Goal: Information Seeking & Learning: Check status

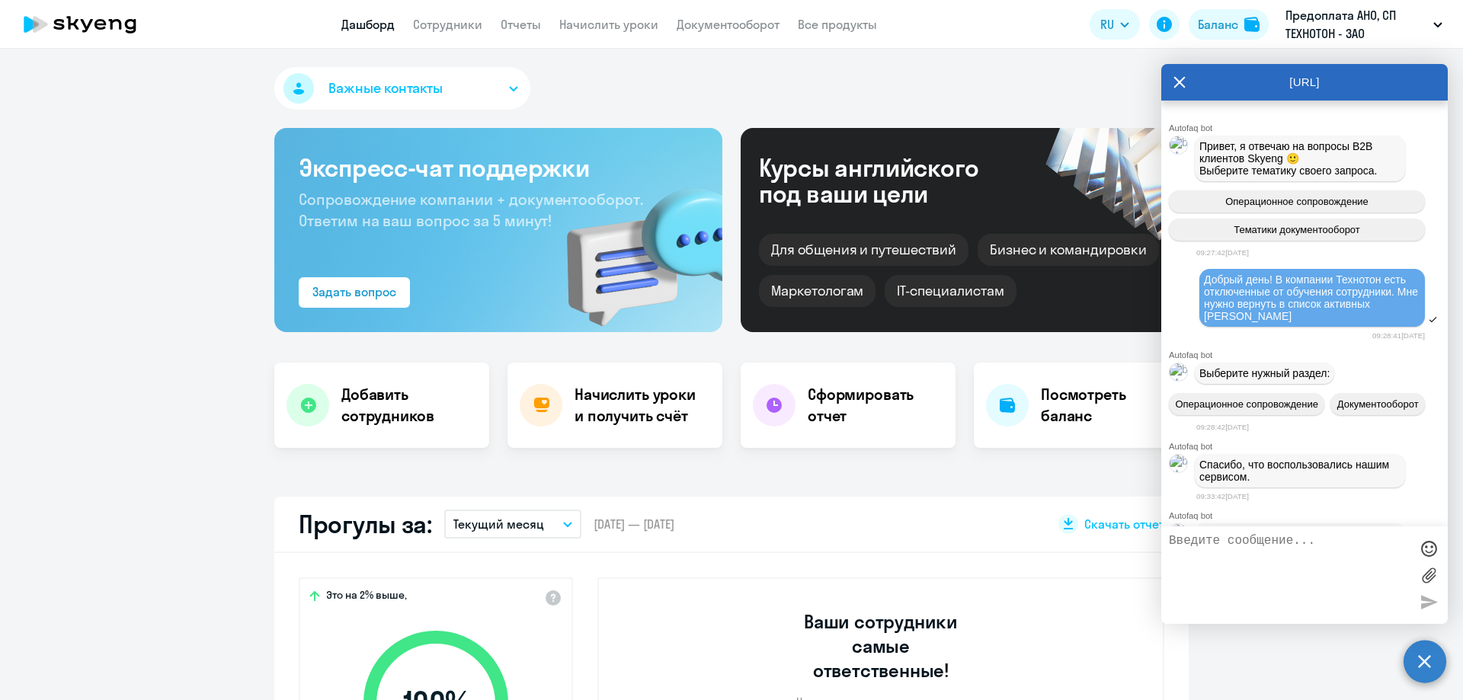
select select "30"
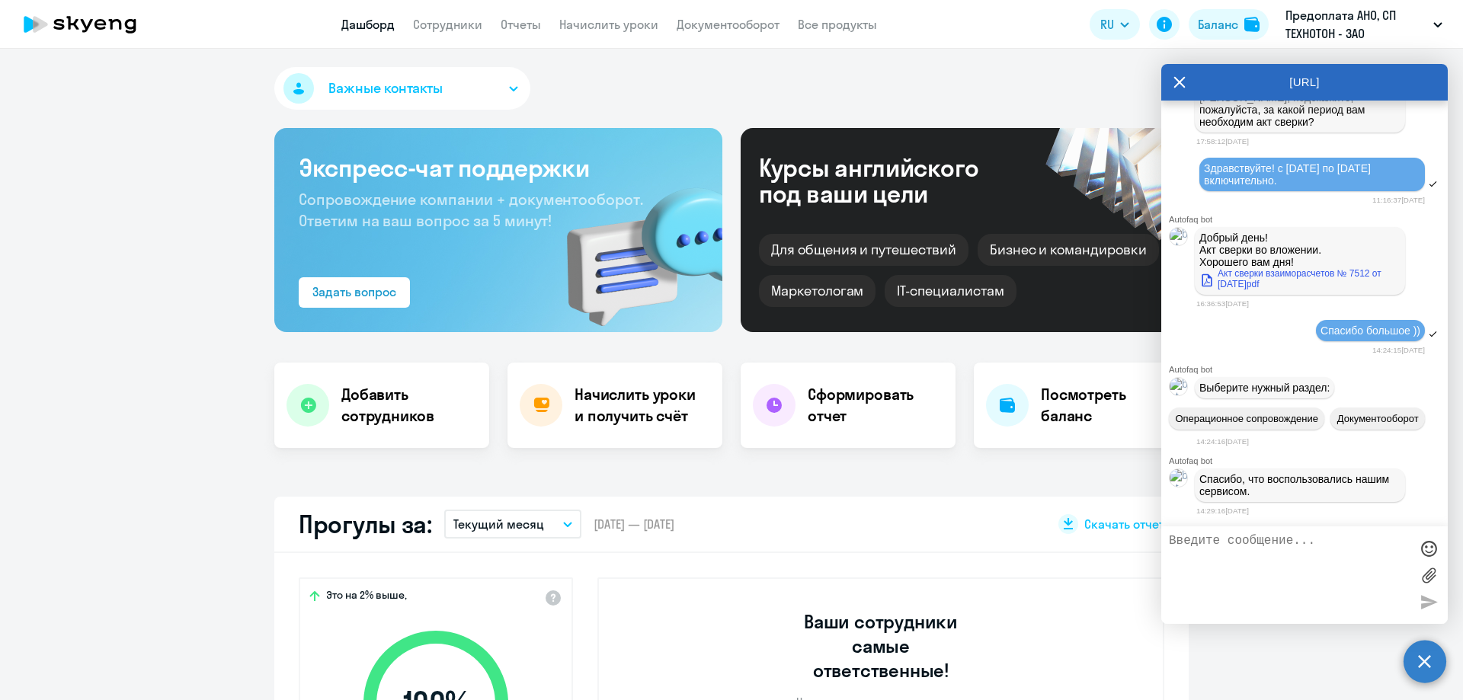
click at [115, 24] on icon at bounding box center [80, 24] width 134 height 38
click at [1178, 74] on icon at bounding box center [1180, 82] width 12 height 37
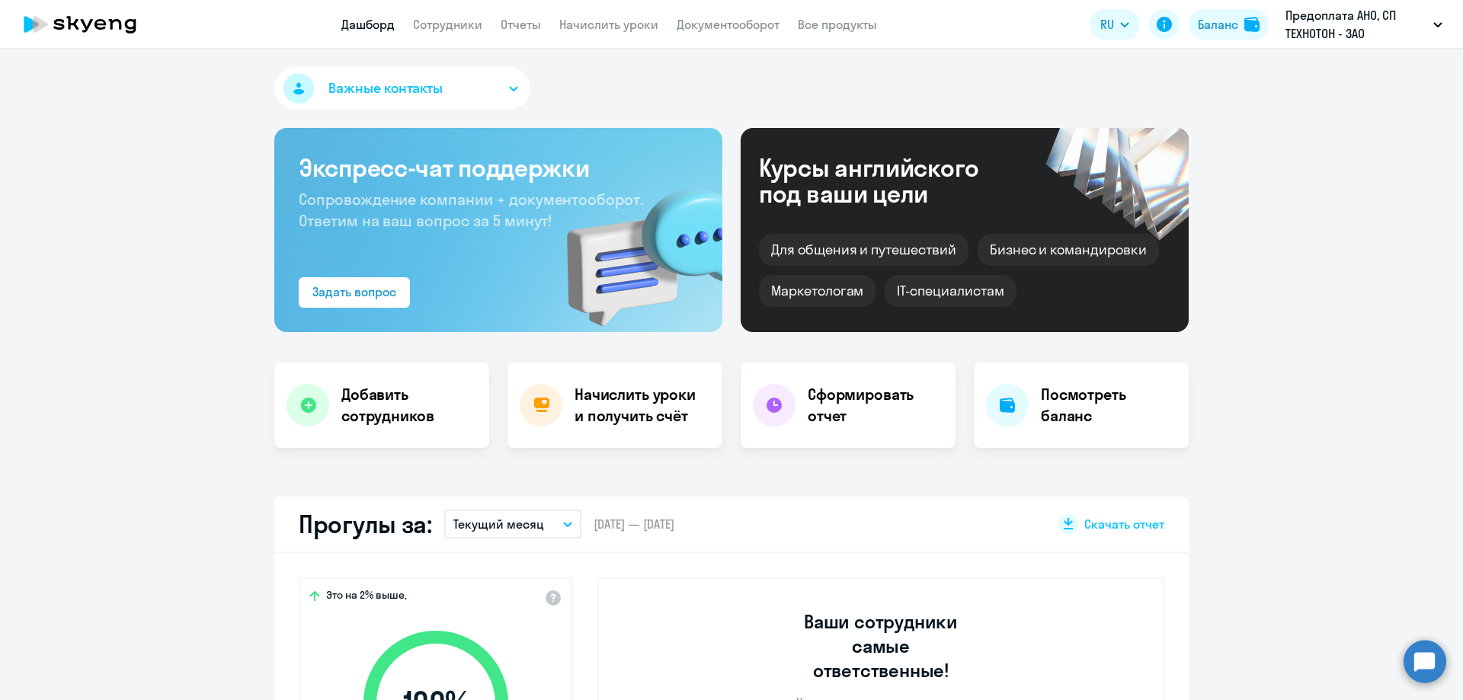
click at [95, 20] on icon at bounding box center [80, 24] width 134 height 38
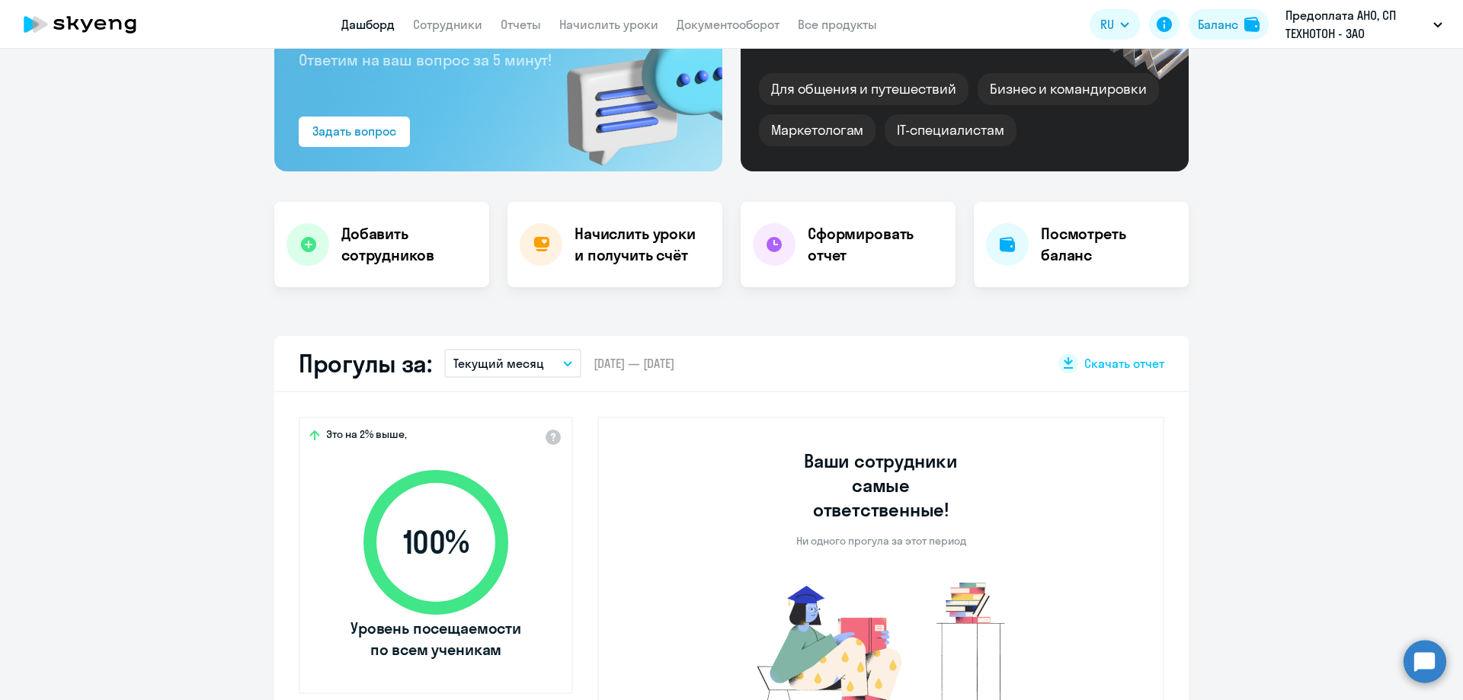
scroll to position [229, 0]
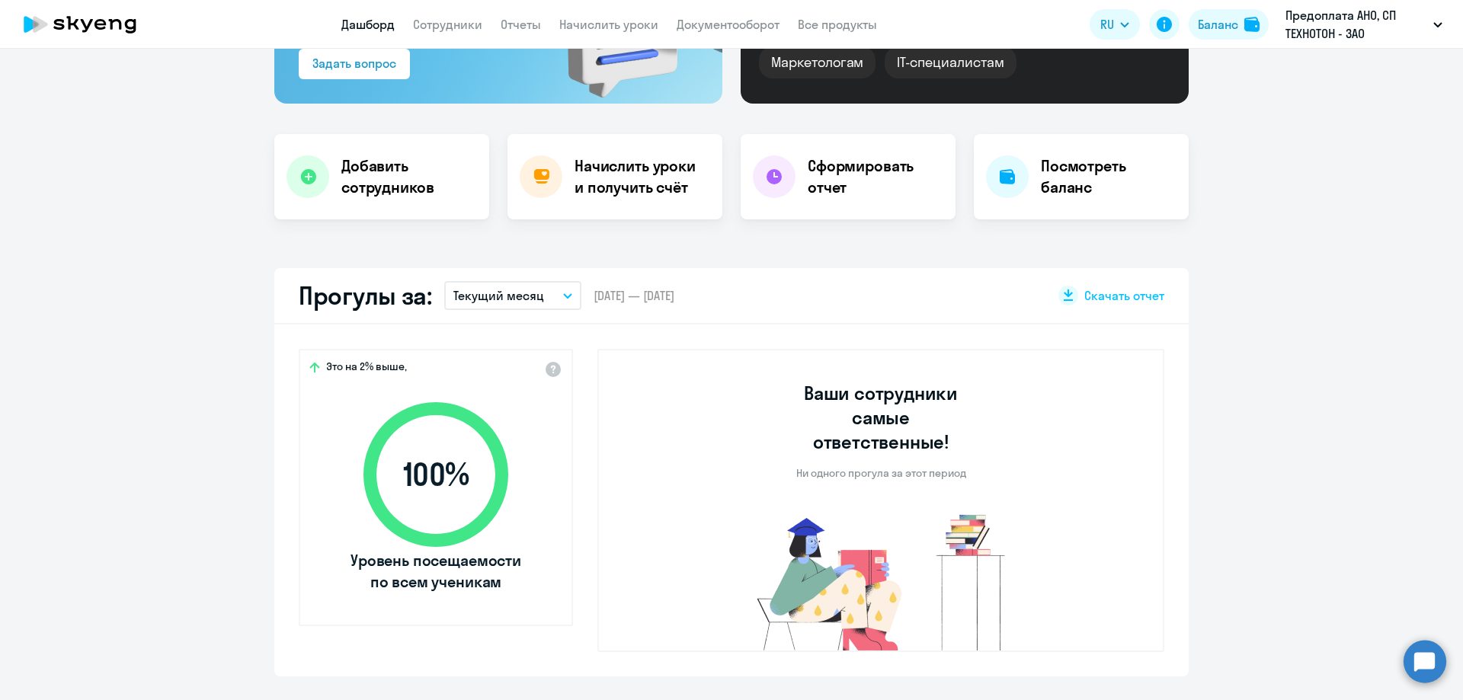
select select "30"
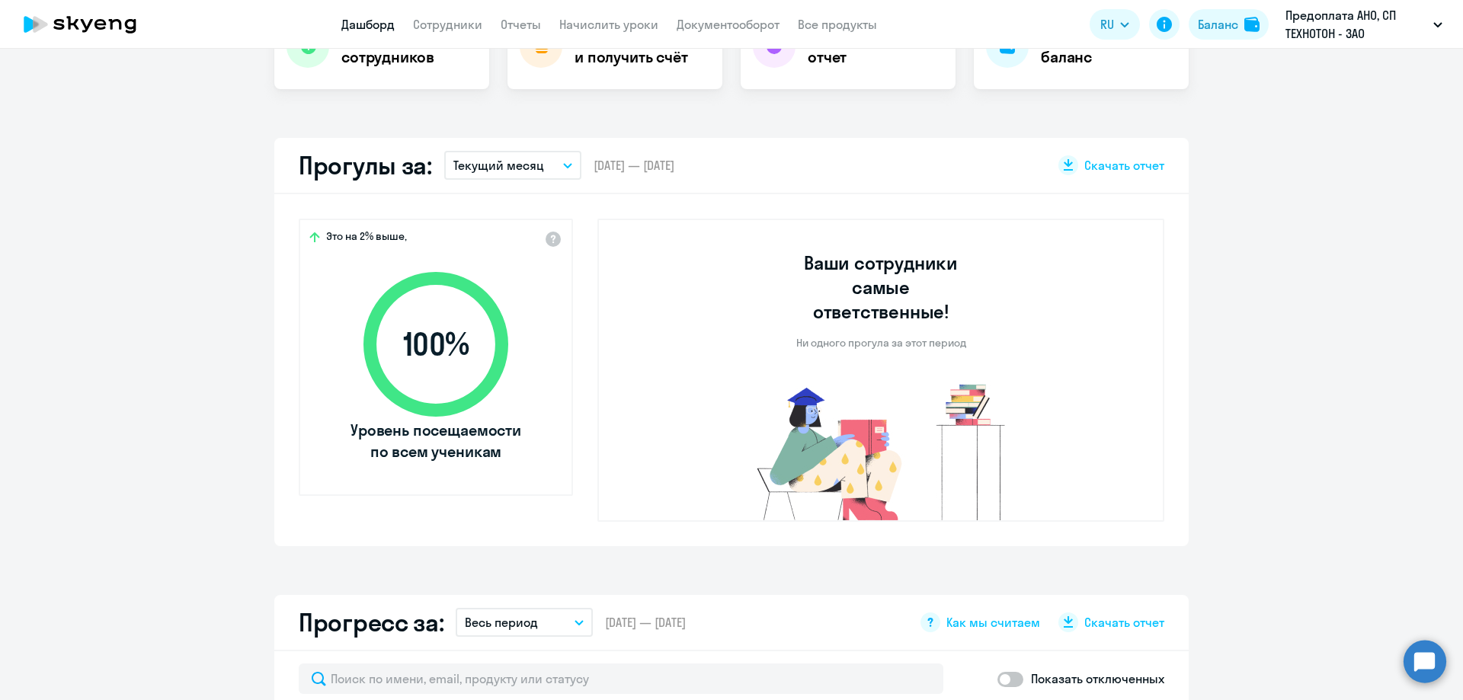
scroll to position [152, 0]
